Goal: Navigation & Orientation: Find specific page/section

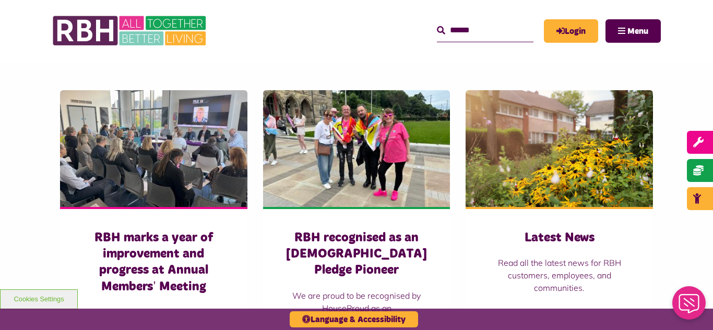
scroll to position [689, 0]
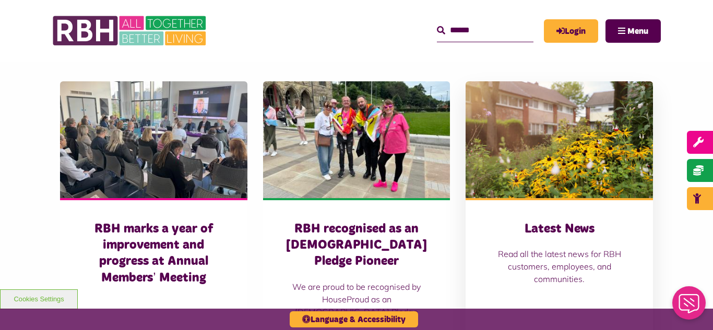
click at [600, 159] on img at bounding box center [559, 139] width 187 height 117
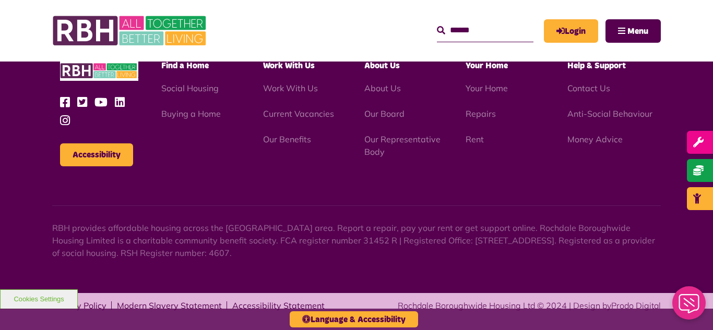
scroll to position [1485, 0]
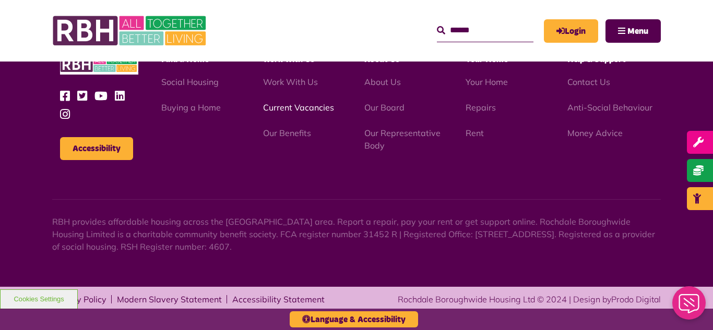
click at [287, 107] on link "Current Vacancies" at bounding box center [298, 107] width 71 height 10
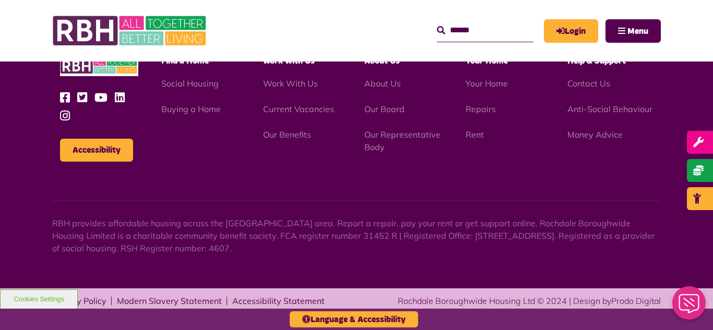
scroll to position [1227, 0]
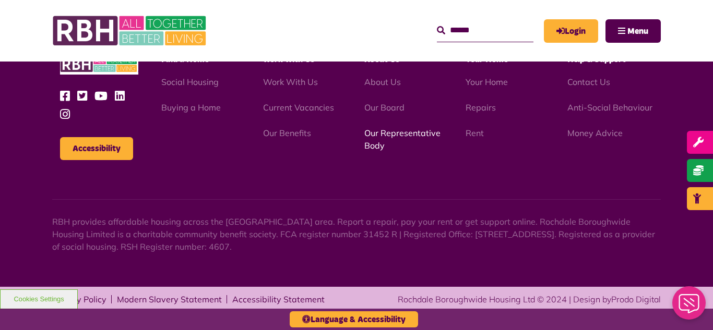
click at [392, 132] on link "Our Representative Body" at bounding box center [402, 139] width 76 height 23
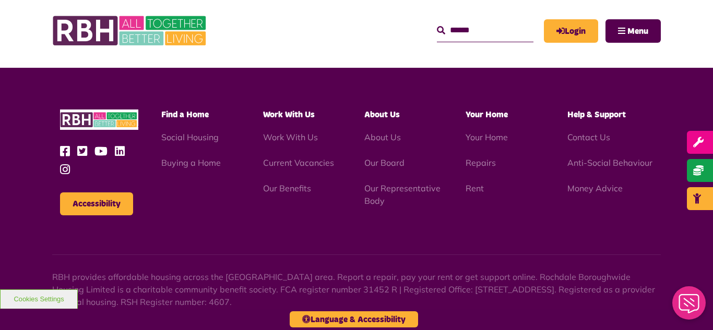
scroll to position [3031, 0]
